Goal: Task Accomplishment & Management: Complete application form

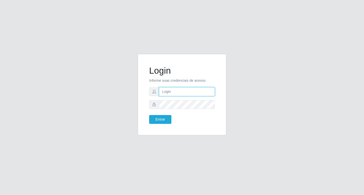
click at [164, 93] on input "text" at bounding box center [187, 91] width 56 height 9
click at [172, 93] on input "text" at bounding box center [187, 91] width 56 height 9
click at [169, 91] on input "text" at bounding box center [187, 91] width 56 height 9
click at [164, 92] on input "text" at bounding box center [187, 91] width 56 height 9
type input "l"
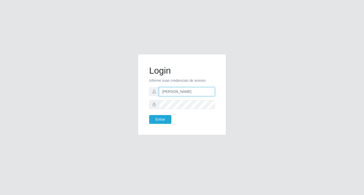
type input "[PERSON_NAME]"
click at [149, 115] on button "Entrar" at bounding box center [160, 119] width 22 height 9
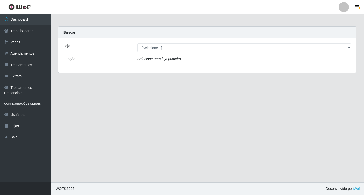
drag, startPoint x: 285, startPoint y: 96, endPoint x: 287, endPoint y: 93, distance: 3.6
click at [285, 96] on main "Carregando... Buscar Loja [Selecione...] [PERSON_NAME] Clan - Bayeux Função Sel…" at bounding box center [207, 98] width 313 height 169
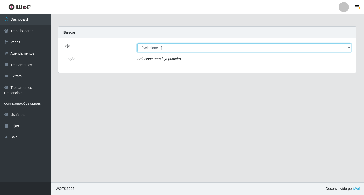
drag, startPoint x: 343, startPoint y: 48, endPoint x: 337, endPoint y: 49, distance: 6.4
click at [343, 48] on select "[Selecione...] [PERSON_NAME] Clan - [GEOGRAPHIC_DATA]" at bounding box center [244, 47] width 214 height 9
select select "452"
click at [137, 43] on select "[Selecione...] [PERSON_NAME] Clan - [GEOGRAPHIC_DATA]" at bounding box center [244, 47] width 214 height 9
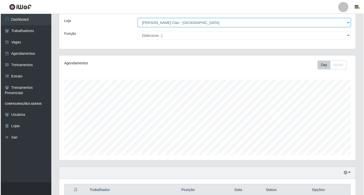
scroll to position [145, 0]
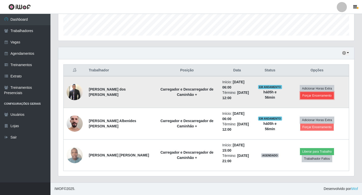
click at [318, 98] on button "Forçar Encerramento" at bounding box center [318, 95] width 34 height 7
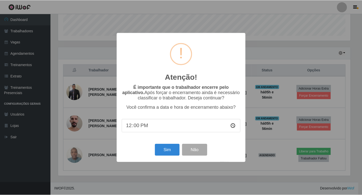
scroll to position [105, 294]
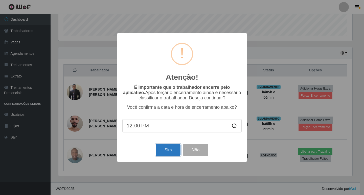
click at [166, 151] on button "Sim" at bounding box center [168, 150] width 24 height 12
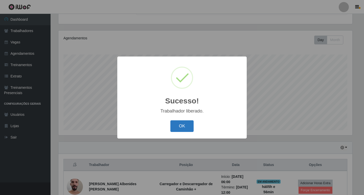
click at [182, 126] on button "OK" at bounding box center [181, 126] width 23 height 12
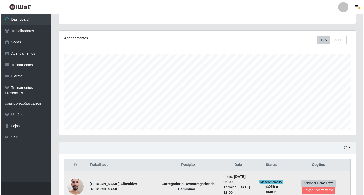
scroll to position [113, 0]
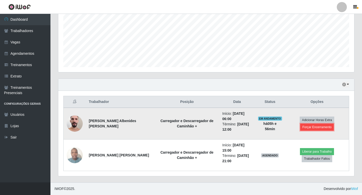
click at [308, 129] on button "Forçar Encerramento" at bounding box center [318, 127] width 34 height 7
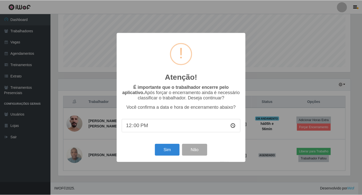
scroll to position [105, 294]
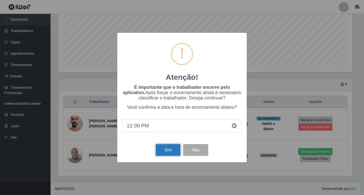
click at [170, 148] on button "Sim" at bounding box center [168, 150] width 24 height 12
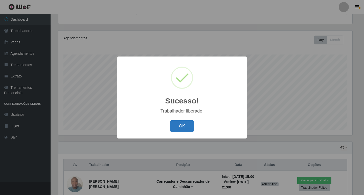
click at [186, 129] on button "OK" at bounding box center [181, 126] width 23 height 12
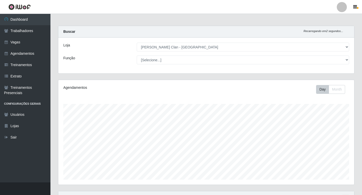
scroll to position [0, 0]
click at [32, 51] on link "Agendamentos" at bounding box center [25, 53] width 51 height 11
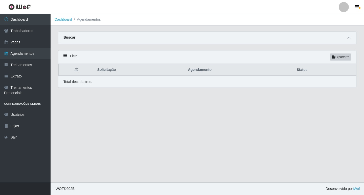
click at [354, 37] on div "Buscar" at bounding box center [206, 38] width 297 height 12
click at [351, 40] on span at bounding box center [349, 38] width 6 height 6
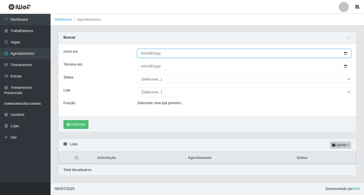
click at [145, 53] on input "Início em" at bounding box center [244, 53] width 214 height 9
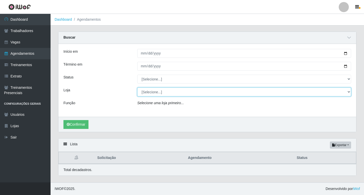
click at [363, 155] on div "Carregando... Buscar Início em [GEOGRAPHIC_DATA] em Status [Selecione...] AGEND…" at bounding box center [207, 107] width 313 height 151
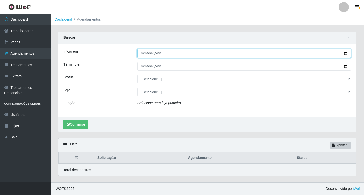
click at [141, 55] on input "Início em" at bounding box center [244, 53] width 214 height 9
type input "[DATE]"
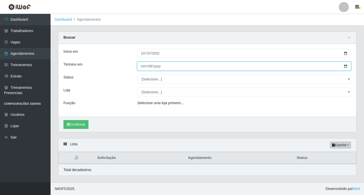
click at [141, 66] on input "Término em" at bounding box center [244, 66] width 214 height 9
type input "[DATE]"
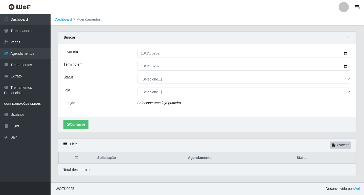
click at [184, 73] on div "Início em [DATE] Término em [DATE] Status [Selecione...] AGENDADO AGUARDANDO LI…" at bounding box center [206, 80] width 297 height 73
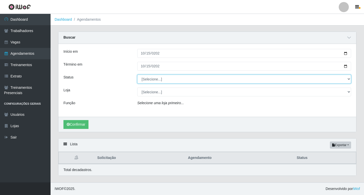
click at [183, 77] on select "[Selecione...] AGENDADO AGUARDANDO LIBERAR EM ANDAMENTO EM REVISÃO FINALIZADO C…" at bounding box center [244, 79] width 214 height 9
select select "AGENDADO"
click at [137, 75] on select "[Selecione...] AGENDADO AGUARDANDO LIBERAR EM ANDAMENTO EM REVISÃO FINALIZADO C…" at bounding box center [244, 79] width 214 height 9
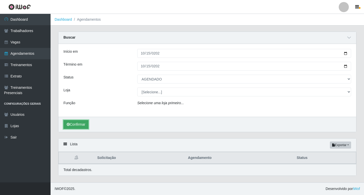
click at [78, 124] on button "Confirmar" at bounding box center [75, 124] width 25 height 9
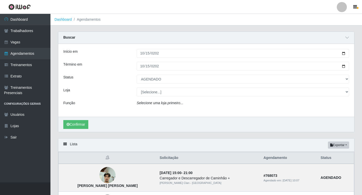
click at [144, 47] on div "Início em [DATE] Término em [DATE] Status [Selecione...] AGENDADO AGUARDANDO LI…" at bounding box center [206, 80] width 296 height 73
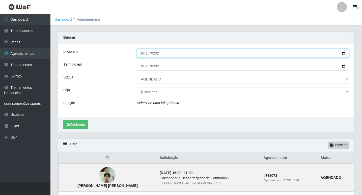
click at [142, 53] on input "[DATE]" at bounding box center [243, 53] width 213 height 9
type input "[DATE]"
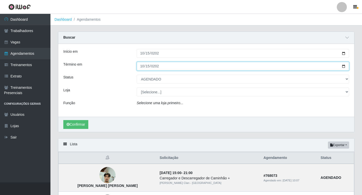
click at [144, 67] on input "[DATE]" at bounding box center [243, 66] width 213 height 9
type input "[DATE]"
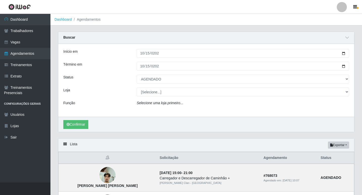
click at [81, 119] on div "Confirmar" at bounding box center [206, 124] width 296 height 15
click at [82, 122] on button "Confirmar" at bounding box center [75, 124] width 25 height 9
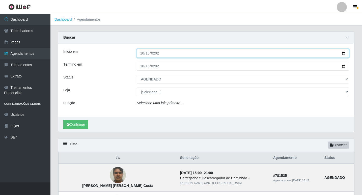
click at [141, 53] on input "[DATE]" at bounding box center [243, 53] width 213 height 9
type input "[DATE]"
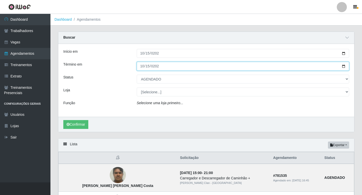
click at [143, 67] on input "[DATE]" at bounding box center [243, 66] width 213 height 9
type input "[DATE]"
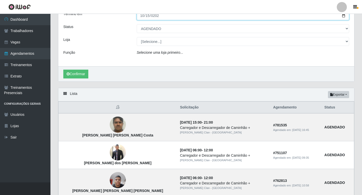
scroll to position [25, 0]
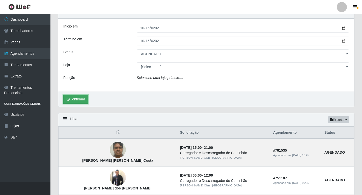
click at [76, 99] on button "Confirmar" at bounding box center [75, 99] width 25 height 9
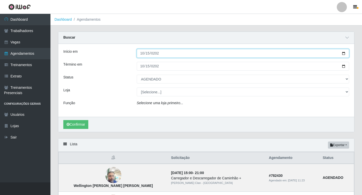
click at [145, 54] on input "[DATE]" at bounding box center [243, 53] width 213 height 9
type input "[DATE]"
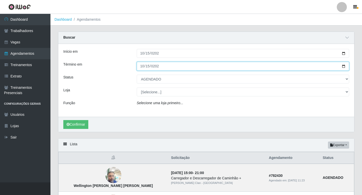
click at [141, 67] on input "[DATE]" at bounding box center [243, 66] width 213 height 9
type input "[DATE]"
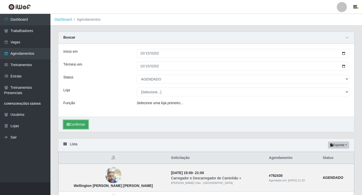
click at [86, 122] on button "Confirmar" at bounding box center [75, 124] width 25 height 9
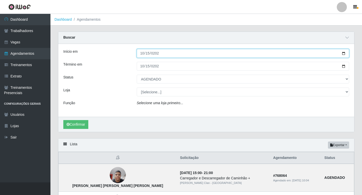
click at [143, 56] on input "[DATE]" at bounding box center [243, 53] width 213 height 9
type input "[DATE]"
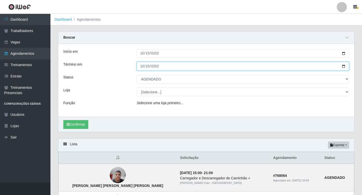
click at [143, 65] on input "[DATE]" at bounding box center [243, 66] width 213 height 9
type input "[DATE]"
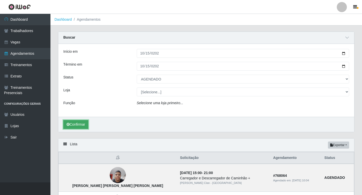
click at [86, 121] on button "Confirmar" at bounding box center [75, 124] width 25 height 9
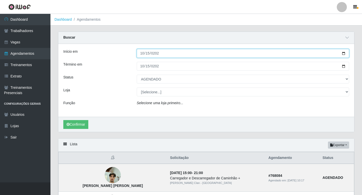
click at [142, 55] on input "[DATE]" at bounding box center [243, 53] width 213 height 9
type input "[DATE]"
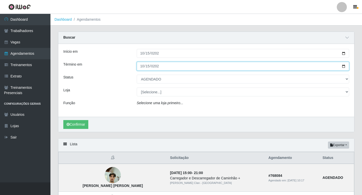
click at [144, 65] on input "[DATE]" at bounding box center [243, 66] width 213 height 9
type input "[DATE]"
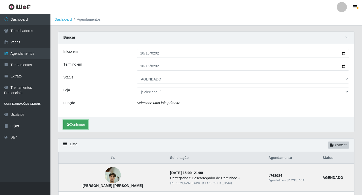
click at [85, 123] on button "Confirmar" at bounding box center [75, 124] width 25 height 9
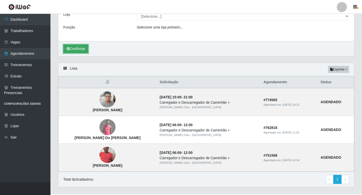
scroll to position [87, 0]
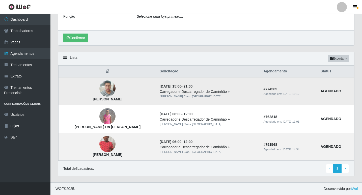
click at [102, 91] on img at bounding box center [108, 88] width 16 height 21
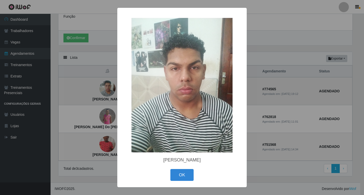
click at [102, 91] on div "× [PERSON_NAME] OK Cancel" at bounding box center [182, 97] width 364 height 195
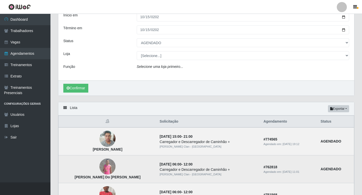
scroll to position [0, 0]
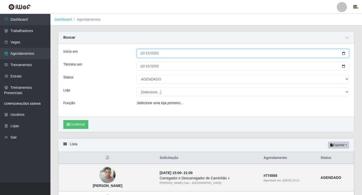
click at [142, 55] on input "[DATE]" at bounding box center [243, 53] width 213 height 9
type input "[DATE]"
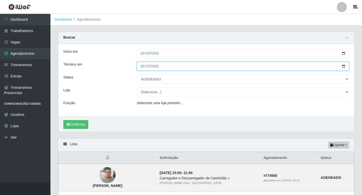
click at [141, 66] on input "[DATE]" at bounding box center [243, 66] width 213 height 9
type input "[DATE]"
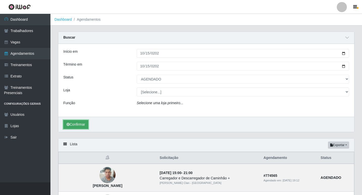
click at [77, 123] on button "Confirmar" at bounding box center [75, 124] width 25 height 9
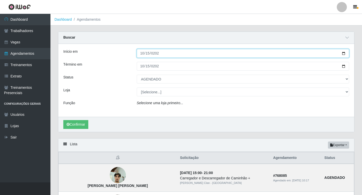
click at [142, 56] on input "[DATE]" at bounding box center [243, 53] width 213 height 9
type input "[DATE]"
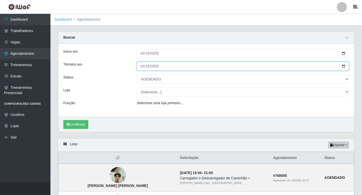
click at [143, 64] on input "[DATE]" at bounding box center [243, 66] width 213 height 9
type input "[DATE]"
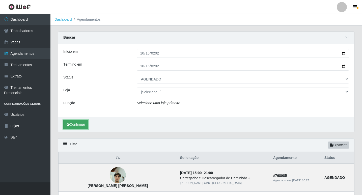
click at [81, 123] on button "Confirmar" at bounding box center [75, 124] width 25 height 9
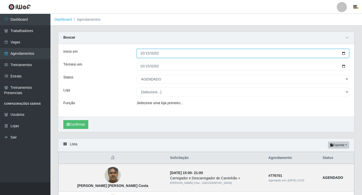
click at [145, 53] on input "[DATE]" at bounding box center [243, 53] width 213 height 9
type input "[DATE]"
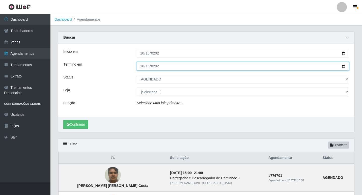
click at [143, 66] on input "[DATE]" at bounding box center [243, 66] width 213 height 9
type input "[DATE]"
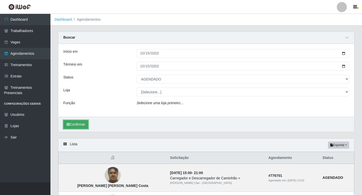
click at [76, 122] on button "Confirmar" at bounding box center [75, 124] width 25 height 9
